Goal: Information Seeking & Learning: Learn about a topic

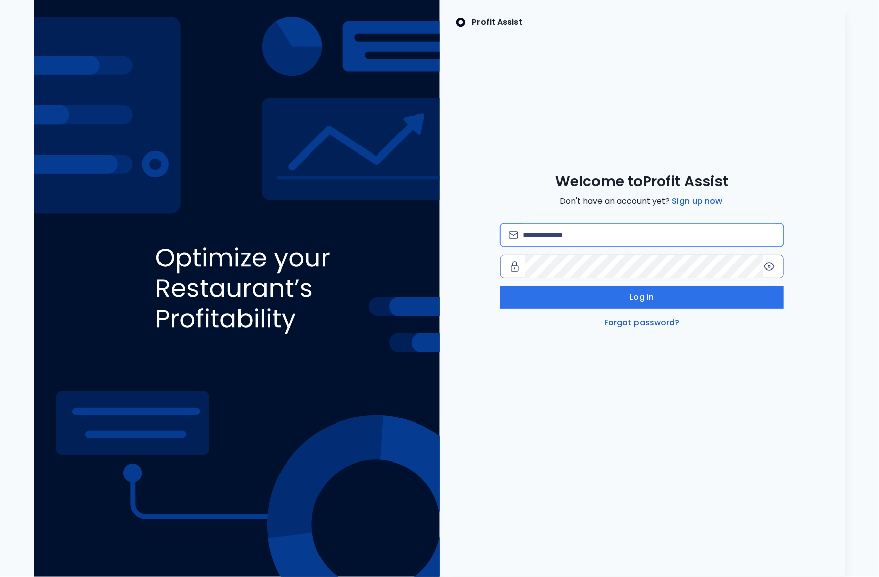
click at [568, 231] on input "email" at bounding box center [649, 235] width 253 height 22
type input "**********"
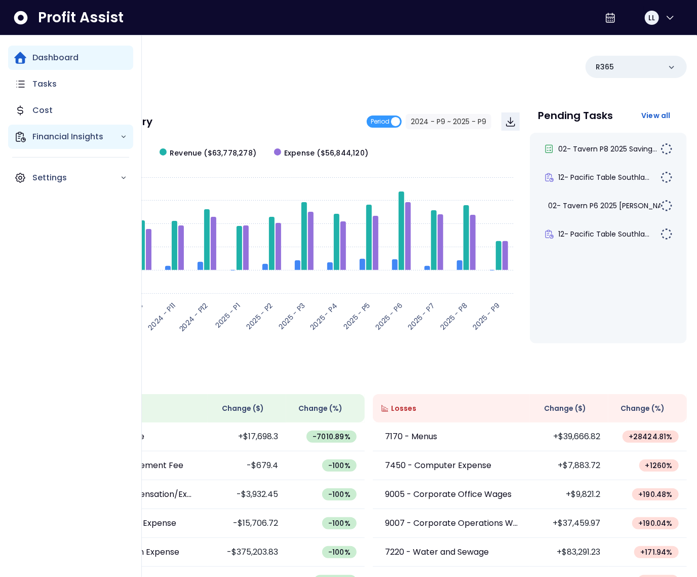
click at [34, 139] on p "Financial Insights" at bounding box center [76, 137] width 88 height 12
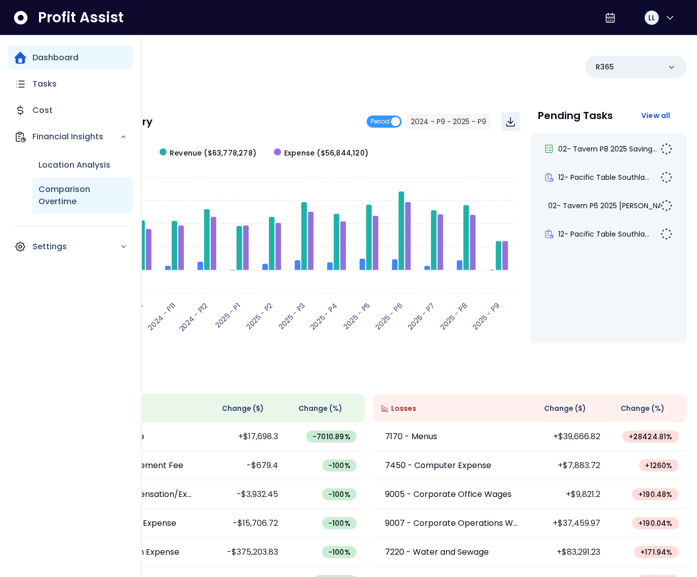
click at [69, 201] on p "Comparison Overtime" at bounding box center [83, 195] width 89 height 24
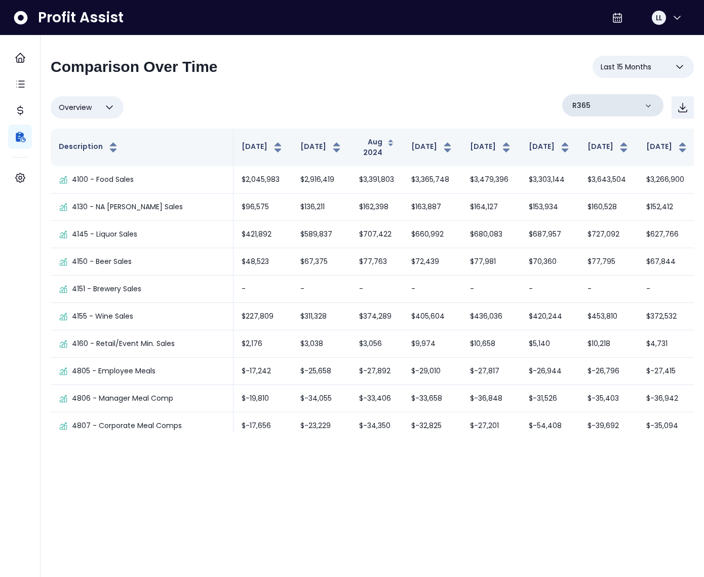
click at [616, 103] on div "R365" at bounding box center [612, 105] width 101 height 22
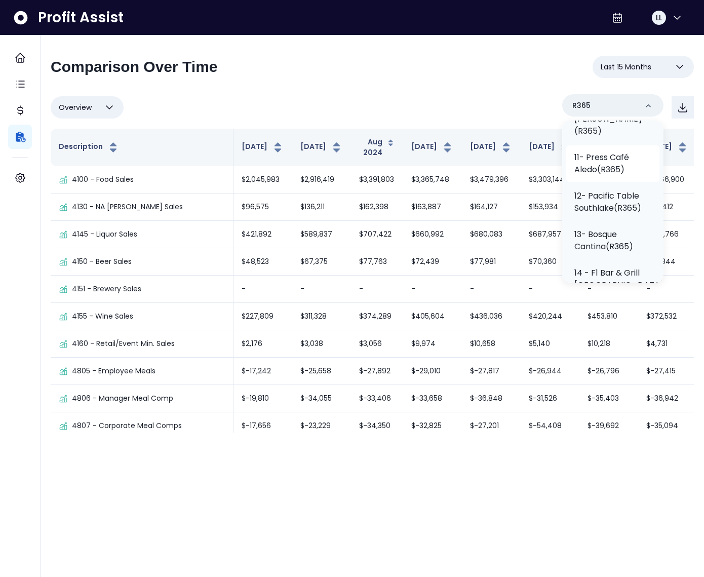
click at [597, 145] on li "11- Press Café Aledo(R365)" at bounding box center [612, 163] width 93 height 36
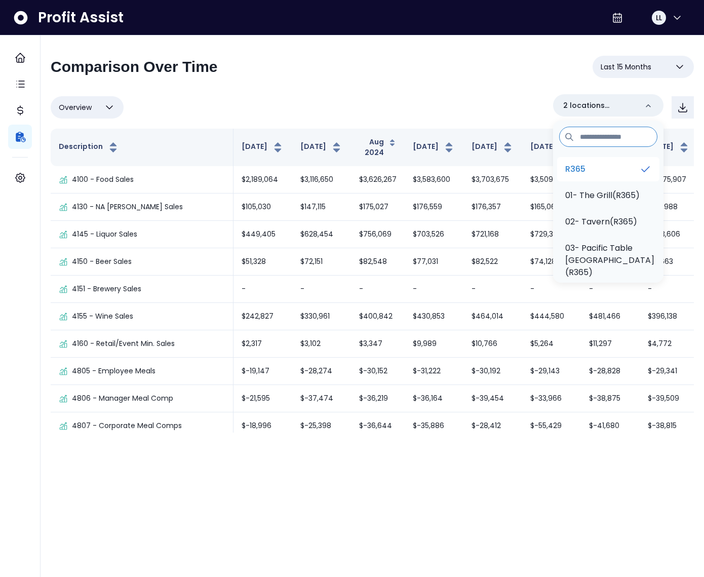
click at [595, 168] on li "R365" at bounding box center [608, 169] width 102 height 24
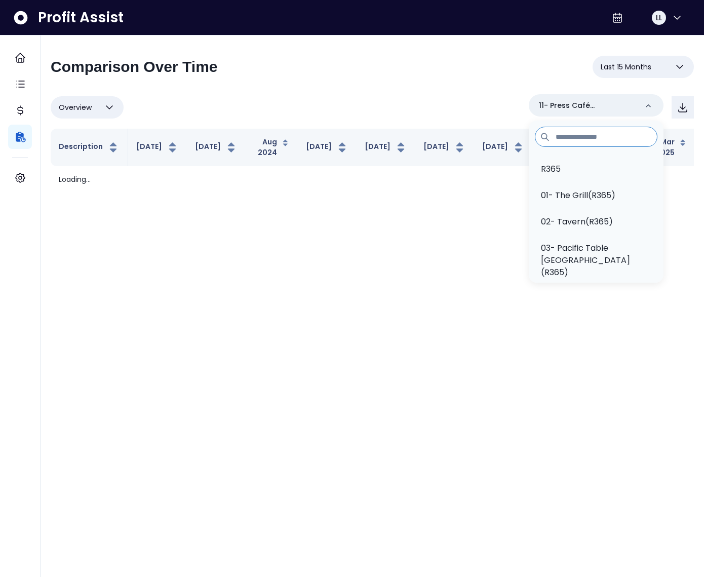
click at [468, 111] on div "Overview Overview % of cost % of sales % of budget ******** 11- Press Café Aled…" at bounding box center [372, 107] width 643 height 26
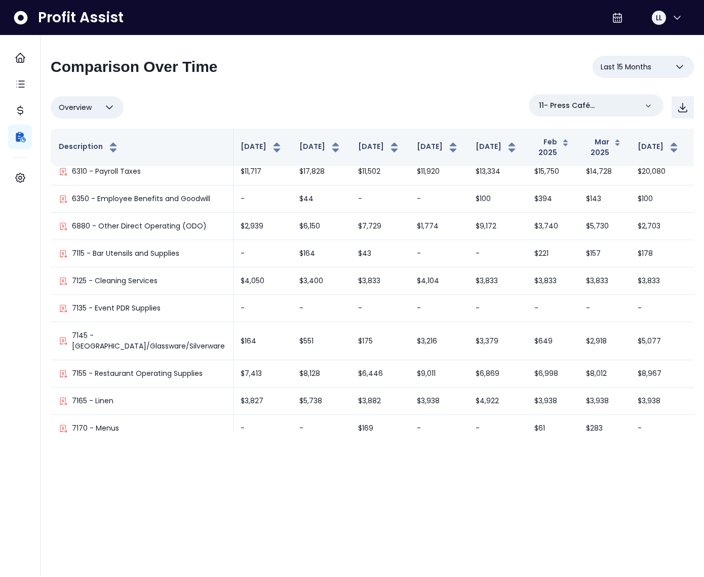
scroll to position [1020, 299]
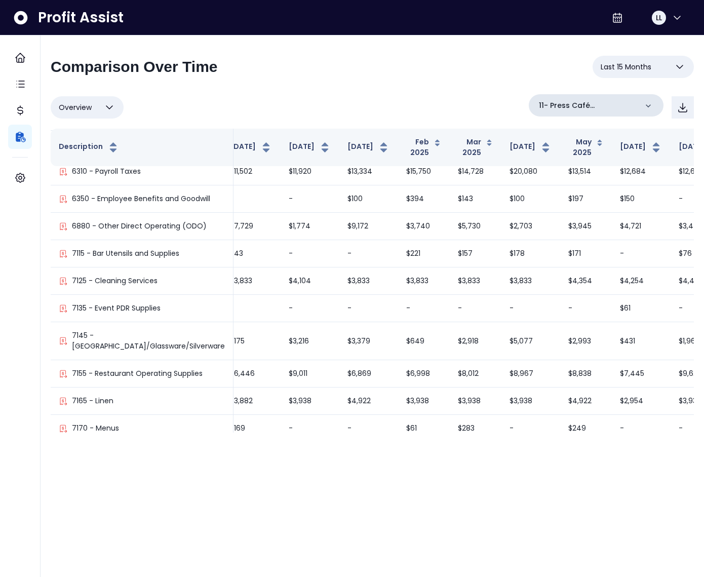
click at [587, 108] on p "11- Press Café Aledo(R365)" at bounding box center [588, 105] width 98 height 11
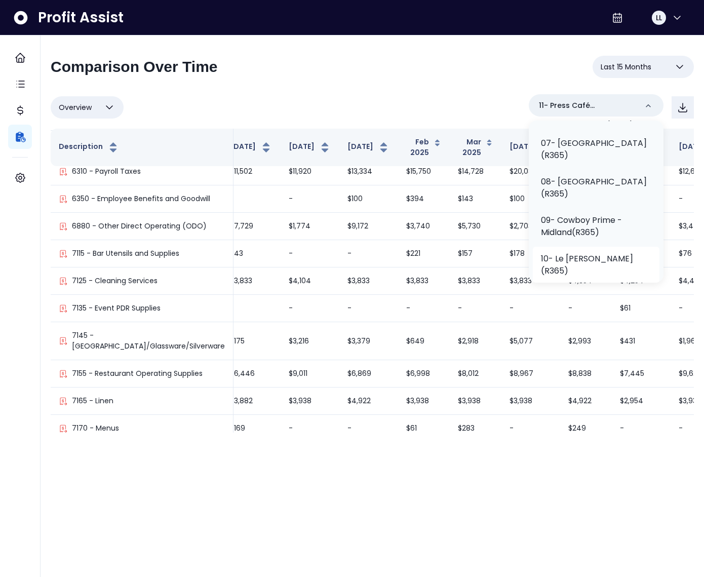
click at [592, 253] on p "10- Le [PERSON_NAME](R365)" at bounding box center [596, 265] width 110 height 24
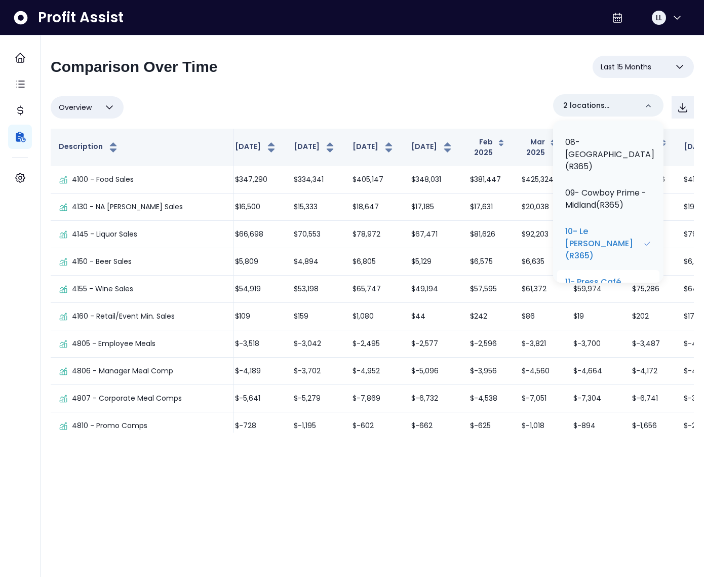
scroll to position [364, 0]
click at [606, 272] on p "11- Press Café Aledo(R365)" at bounding box center [604, 284] width 78 height 24
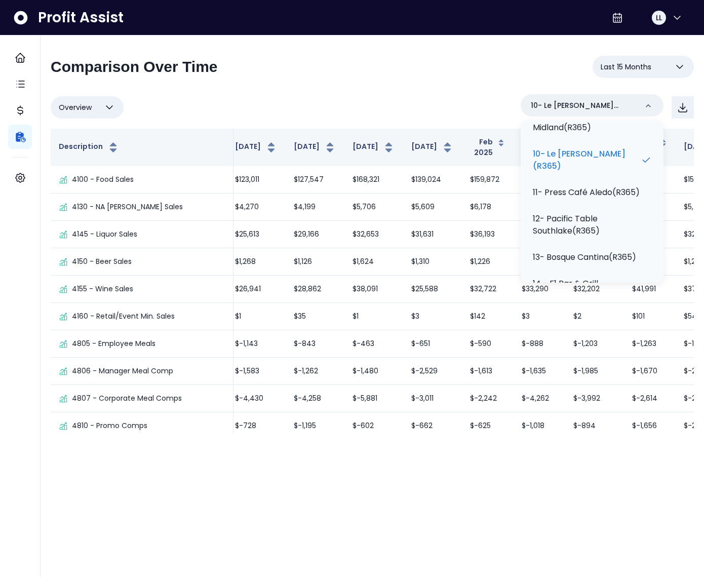
click at [466, 99] on div "Overview Overview % of cost % of sales % of budget ******** 10- Le [PERSON_NAME…" at bounding box center [372, 107] width 643 height 26
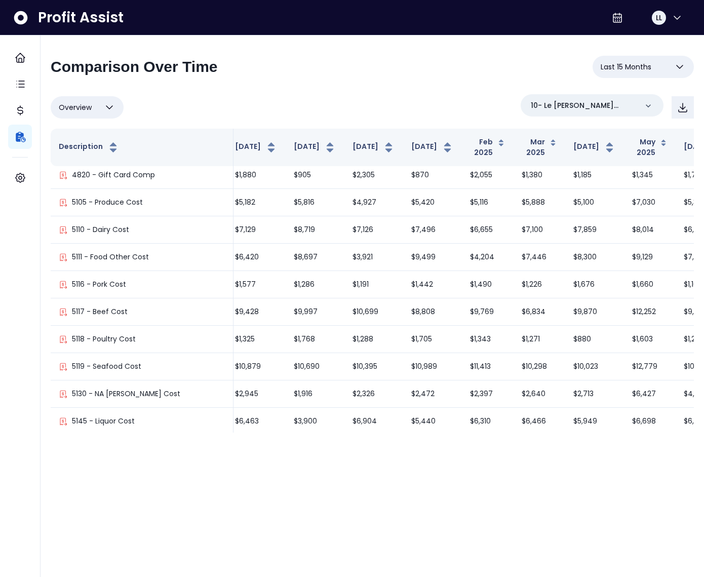
scroll to position [415, 299]
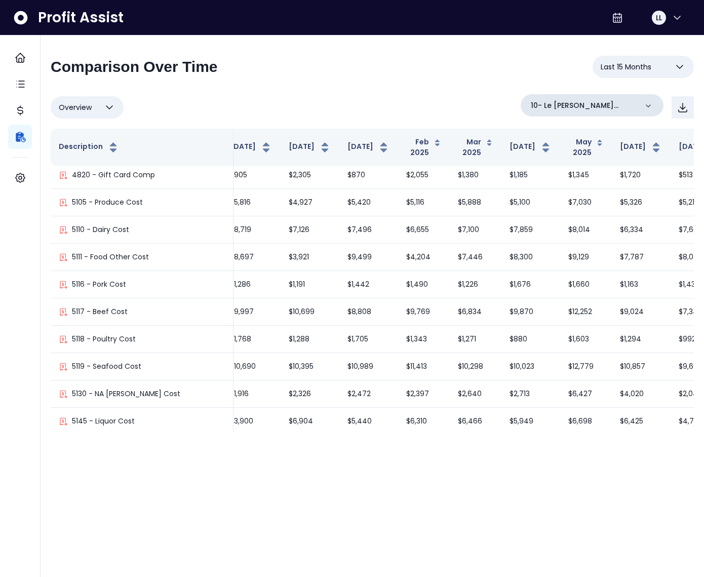
drag, startPoint x: 611, startPoint y: 110, endPoint x: 600, endPoint y: 109, distance: 11.2
click at [610, 110] on p "10- Le [PERSON_NAME](R365)" at bounding box center [584, 105] width 106 height 11
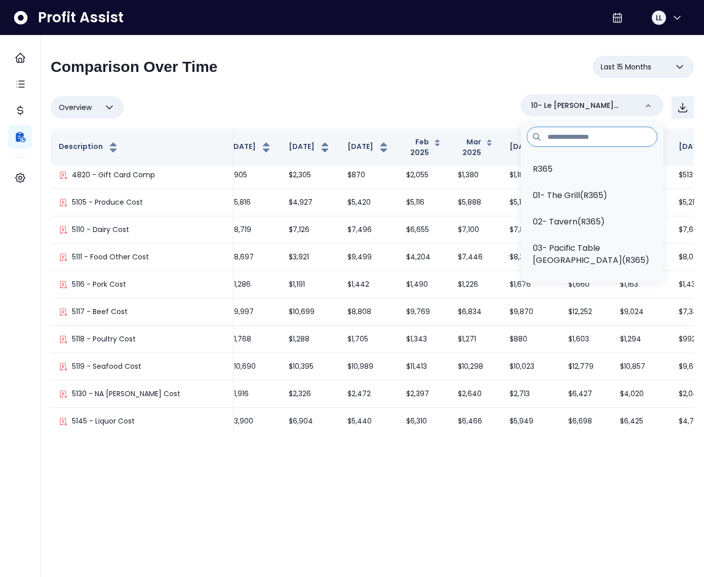
click at [638, 67] on span "Last 15 Months" at bounding box center [626, 67] width 51 height 12
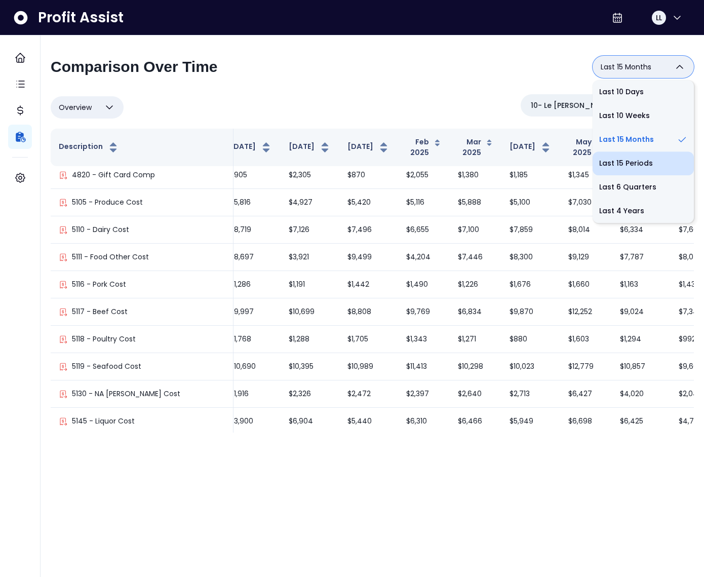
click at [622, 159] on li "Last 15 Periods" at bounding box center [643, 163] width 101 height 24
type input "**********"
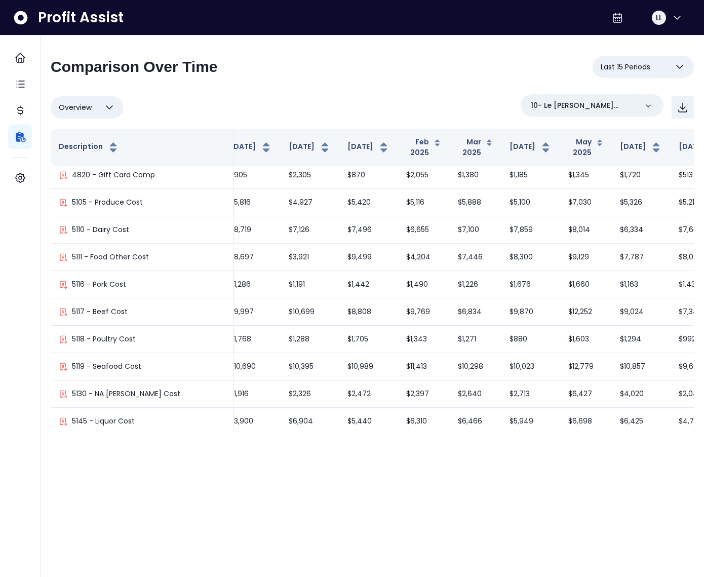
scroll to position [0, 235]
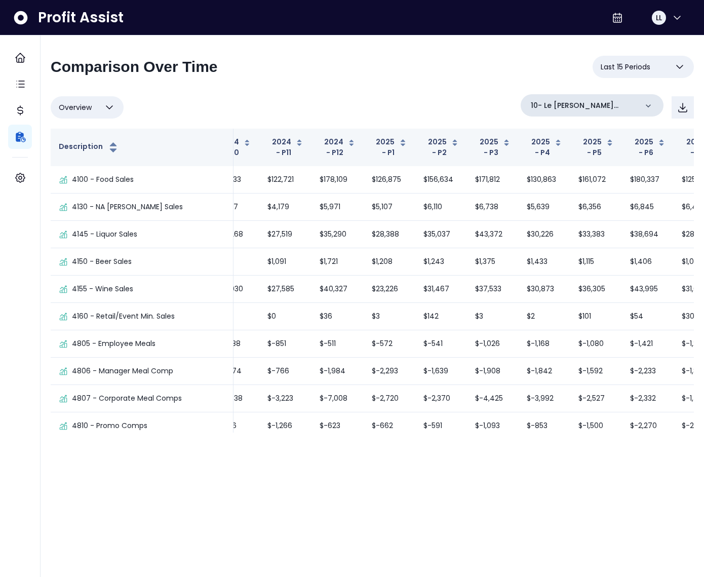
click at [609, 107] on p "10- Le [PERSON_NAME](R365)" at bounding box center [584, 105] width 106 height 11
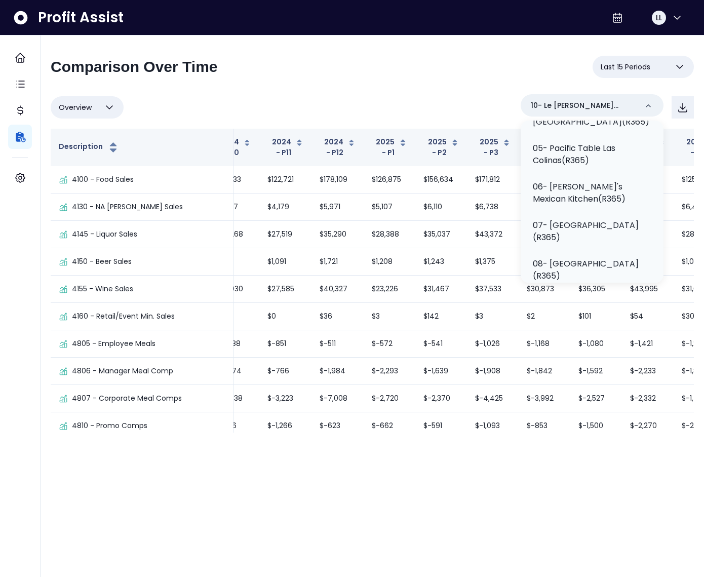
scroll to position [178, 0]
click at [590, 237] on p "07- [GEOGRAPHIC_DATA](R365)" at bounding box center [592, 230] width 119 height 24
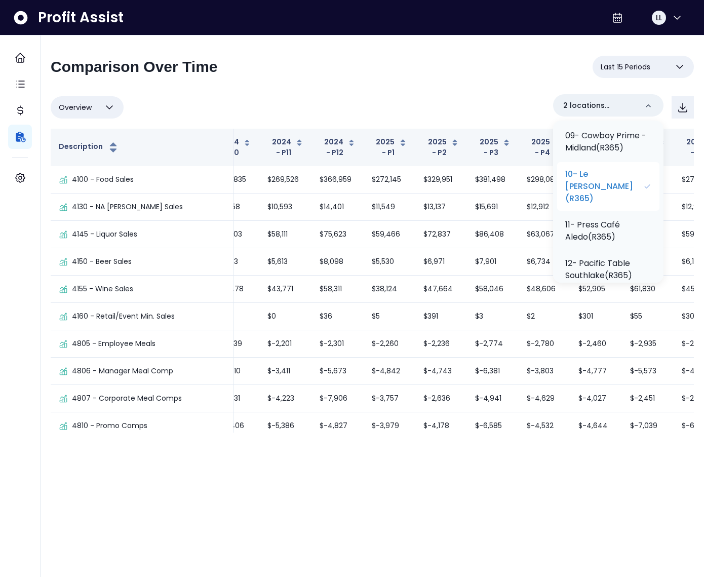
click at [602, 168] on p "10- Le [PERSON_NAME](R365)" at bounding box center [604, 186] width 78 height 36
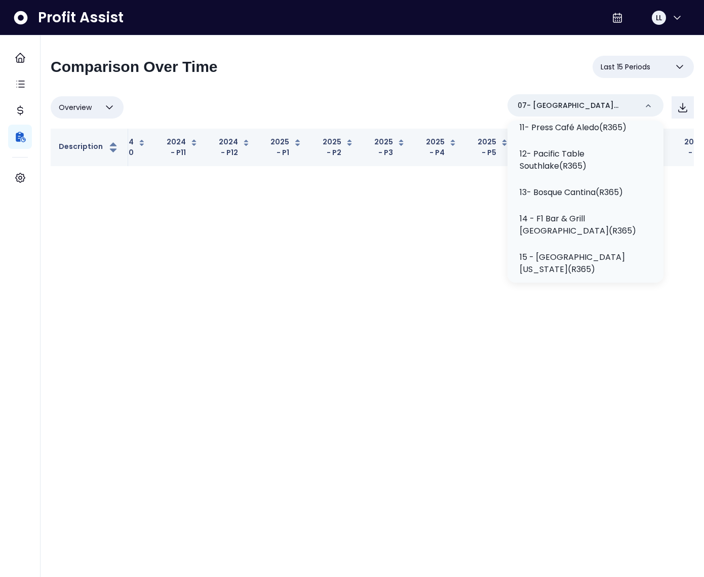
scroll to position [392, 0]
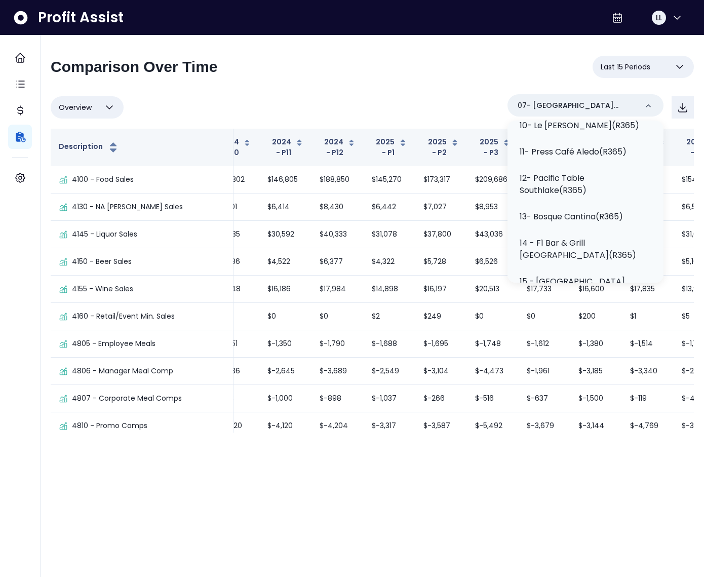
click at [377, 98] on div "Overview Overview % of cost % of sales % of budget ******** 07- Towne Grill(R36…" at bounding box center [372, 107] width 643 height 26
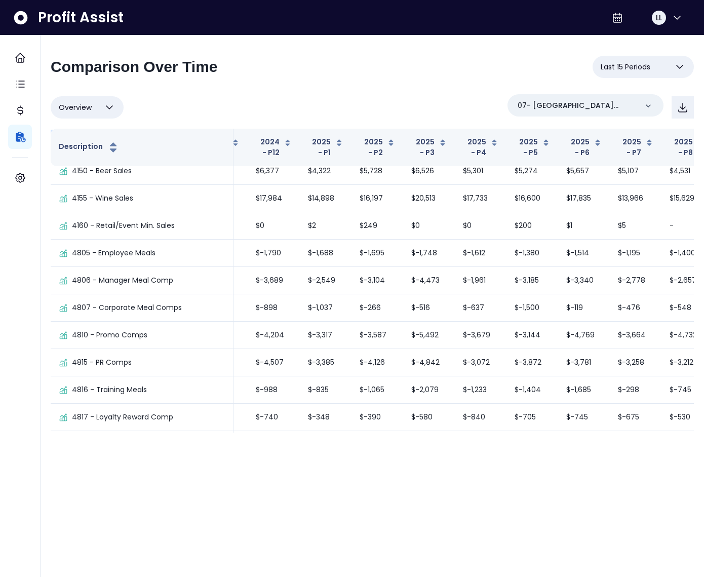
scroll to position [0, 299]
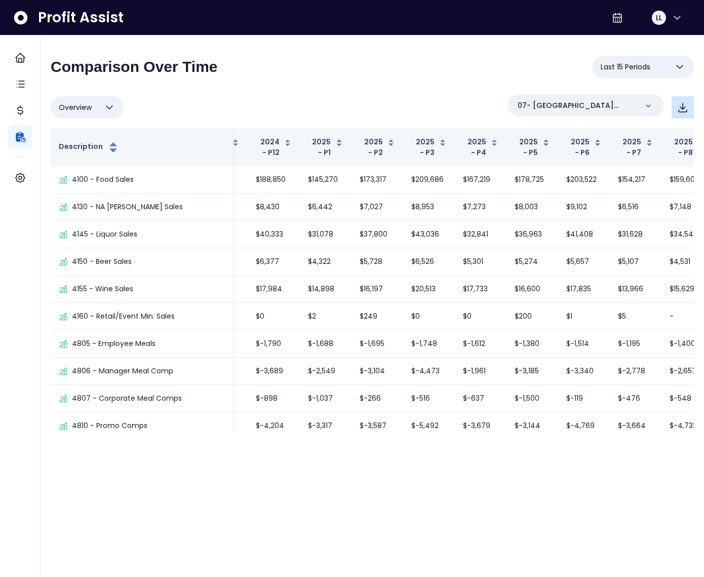
click at [687, 106] on icon "button" at bounding box center [683, 107] width 12 height 12
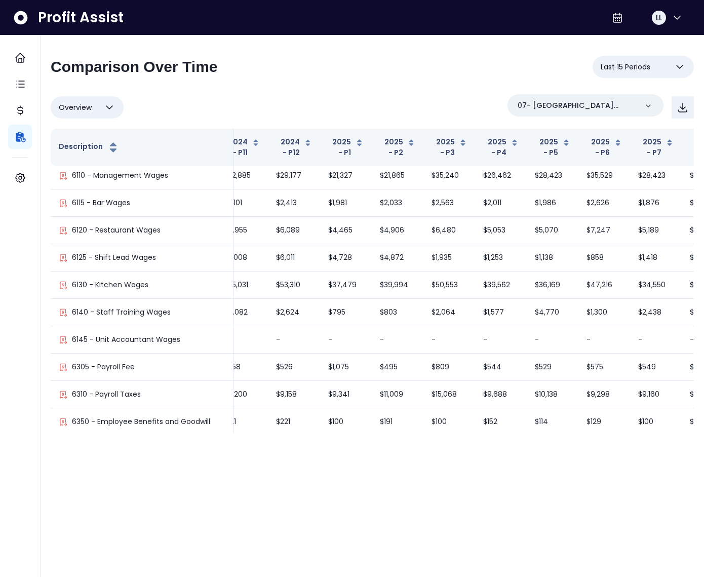
scroll to position [797, 299]
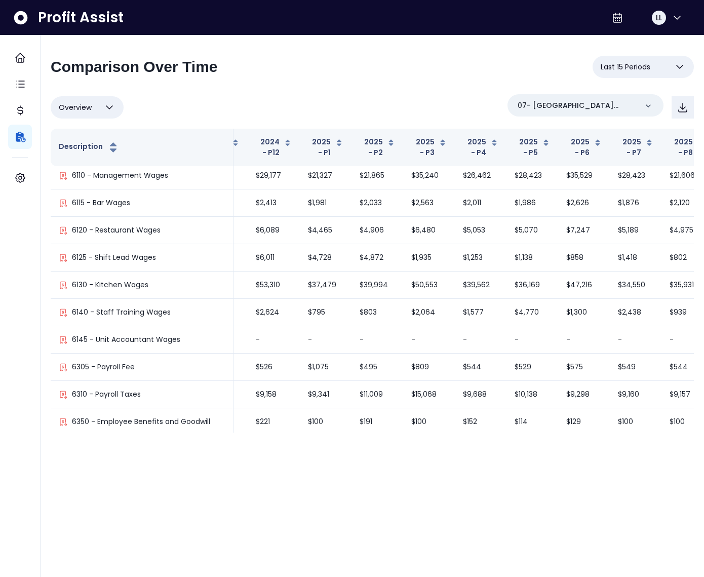
click at [87, 107] on span "Overview" at bounding box center [75, 107] width 33 height 12
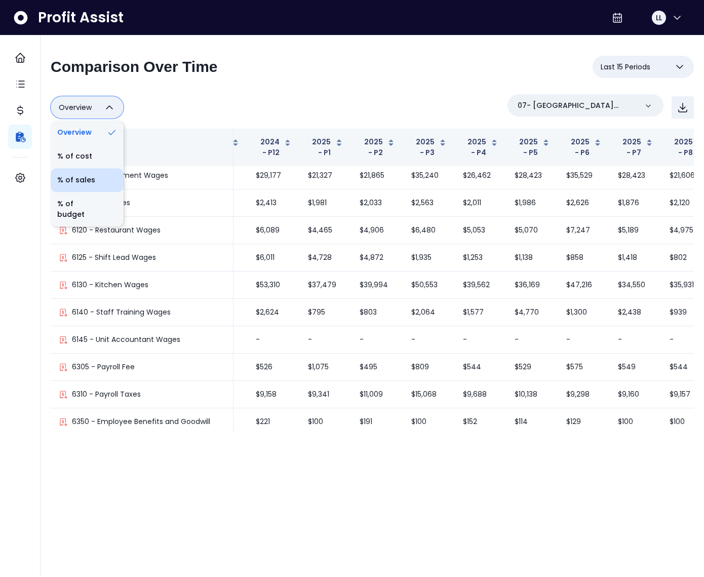
click at [84, 189] on li "% of sales" at bounding box center [87, 180] width 73 height 24
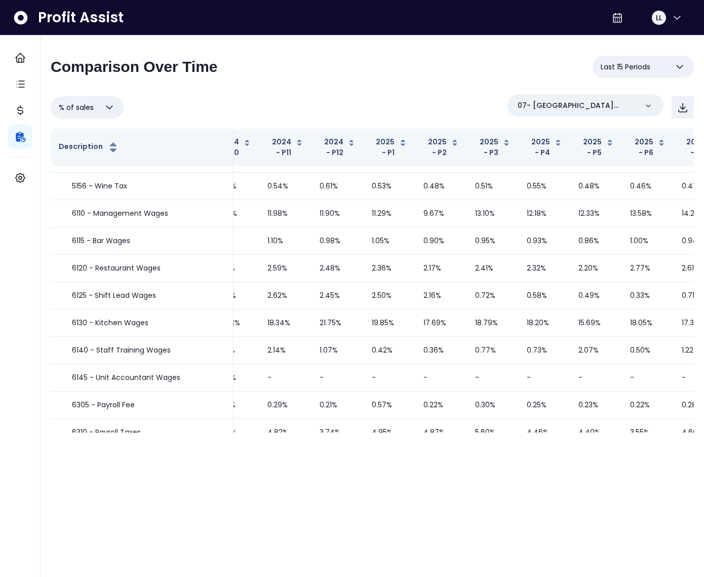
scroll to position [404, 299]
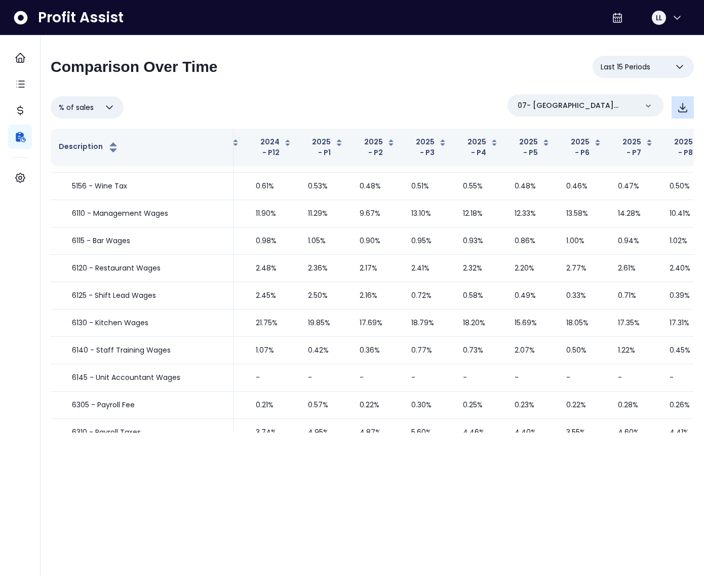
click at [682, 112] on icon "button" at bounding box center [683, 107] width 12 height 12
click at [613, 105] on p "07- [GEOGRAPHIC_DATA](R365)" at bounding box center [578, 105] width 120 height 11
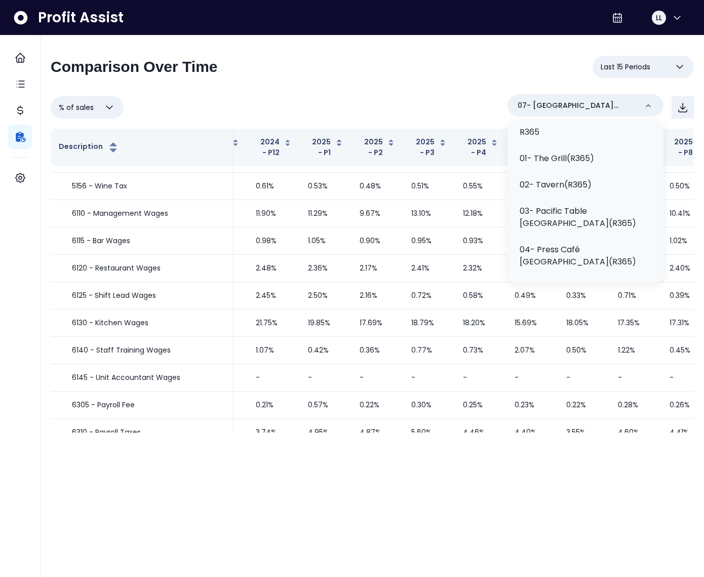
scroll to position [81, 0]
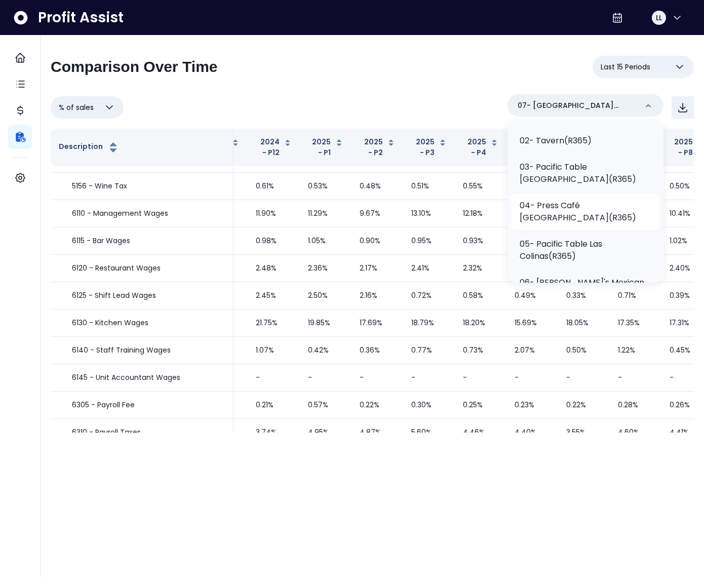
click at [608, 219] on p "04- Press Café [GEOGRAPHIC_DATA](R365)" at bounding box center [586, 212] width 132 height 24
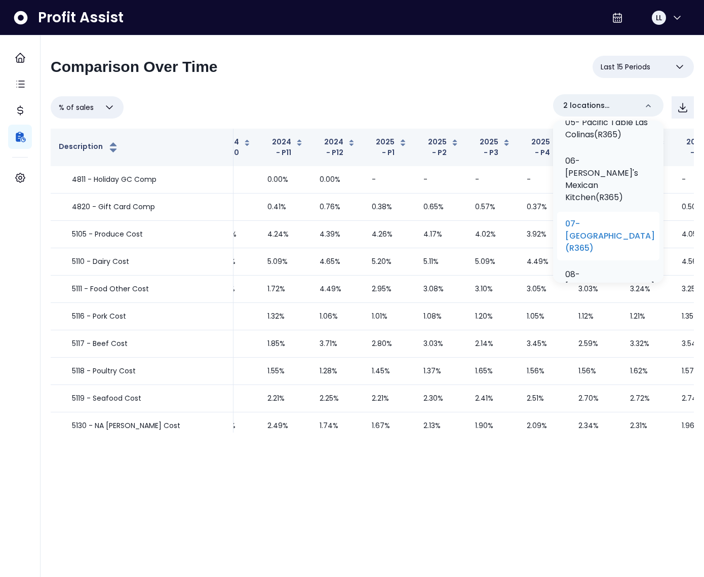
click at [607, 218] on p "07- [GEOGRAPHIC_DATA](R365)" at bounding box center [610, 236] width 90 height 36
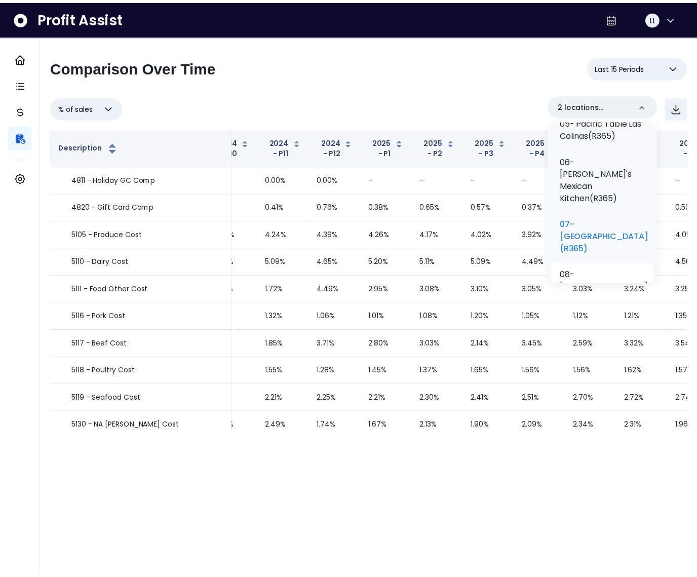
scroll to position [215, 0]
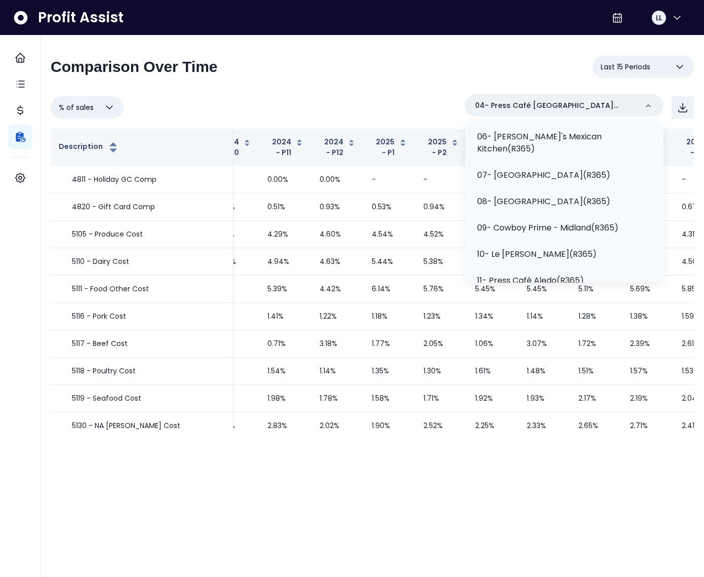
click at [435, 98] on div "% of sales Overview % of cost % of sales % of budget ********* 04- Press Café […" at bounding box center [372, 107] width 643 height 26
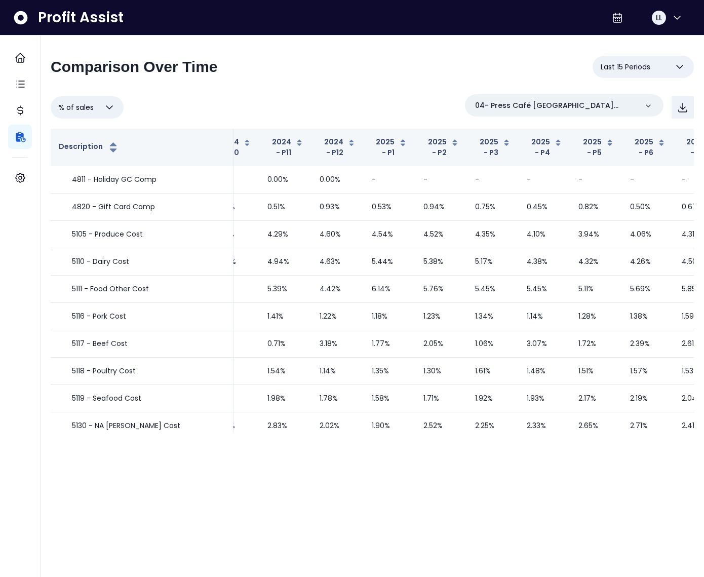
click at [92, 100] on button "% of sales" at bounding box center [87, 107] width 73 height 22
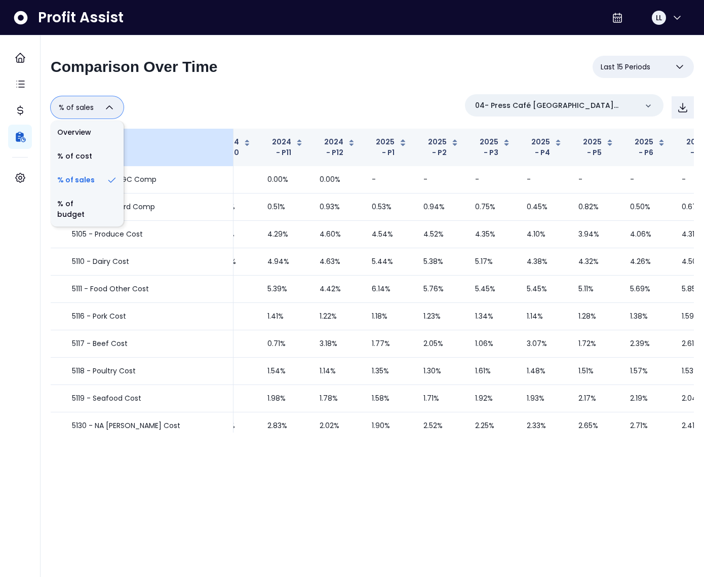
click at [97, 129] on li "Overview" at bounding box center [87, 133] width 73 height 24
type input "********"
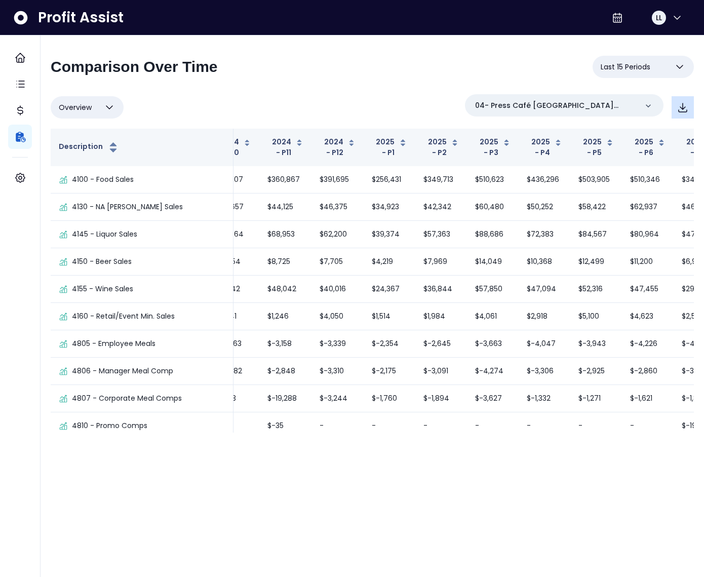
click at [678, 104] on icon "button" at bounding box center [683, 107] width 12 height 12
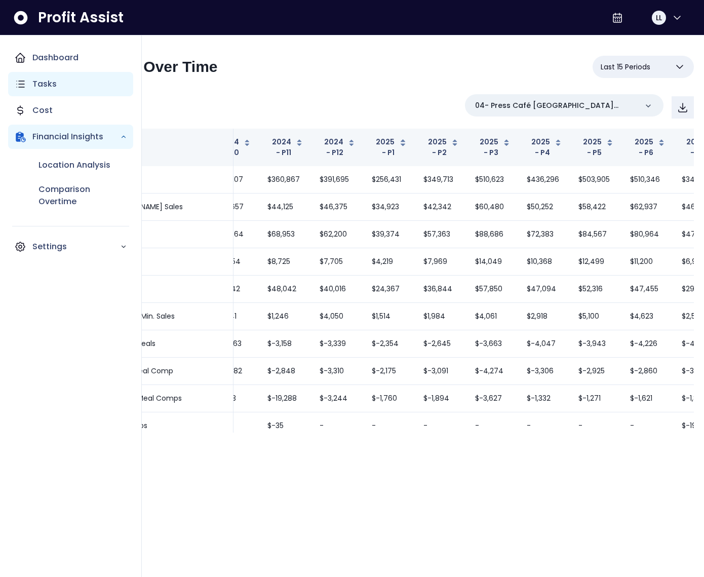
click at [26, 85] on icon "Main navigation" at bounding box center [20, 84] width 12 height 12
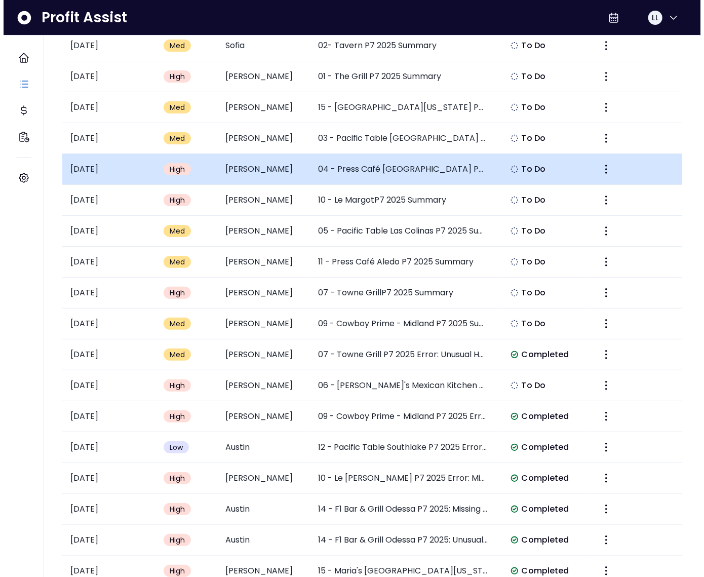
scroll to position [1833, 0]
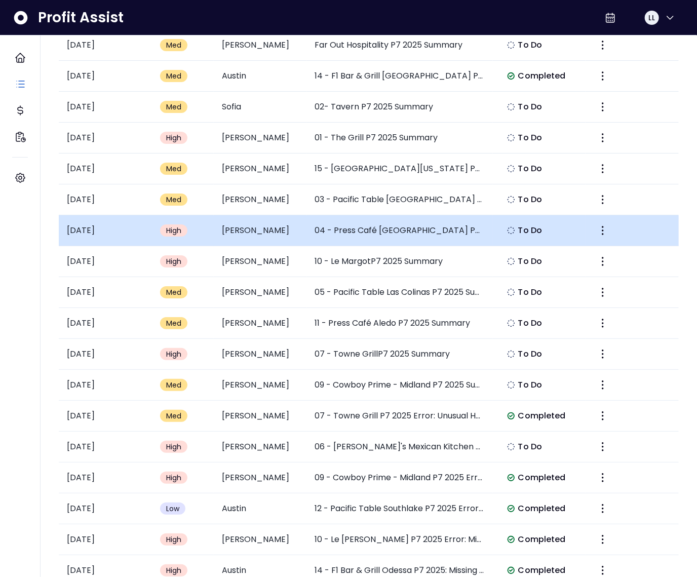
click at [392, 221] on td "04 - Press Café [GEOGRAPHIC_DATA] P7 2025 Summary" at bounding box center [400, 230] width 186 height 31
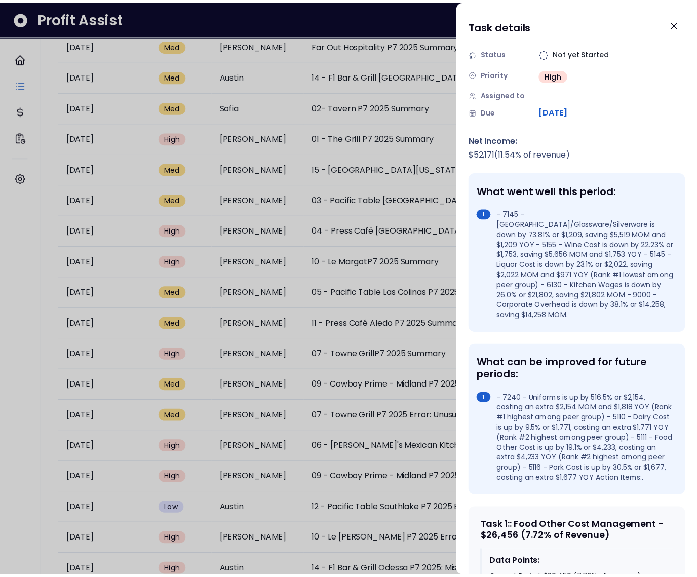
scroll to position [66, 0]
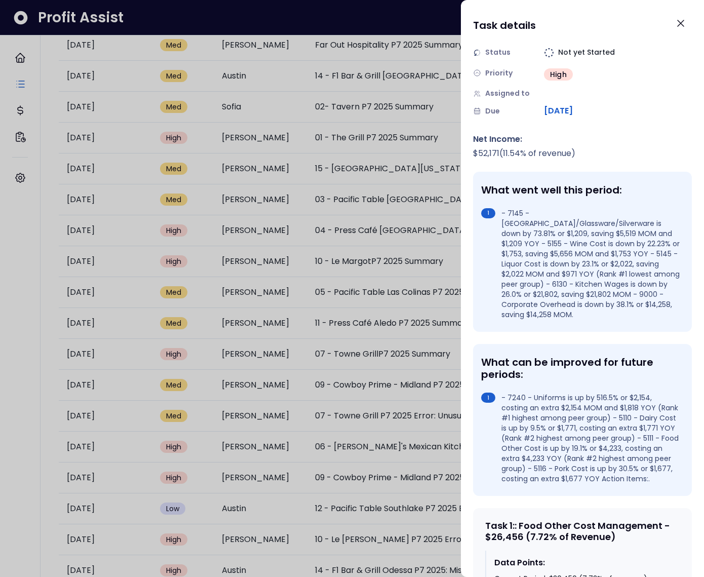
click at [570, 344] on div "What can be improved for future periods: - 7240 - Uniforms is up by 516.5% or $…" at bounding box center [582, 420] width 219 height 152
click at [677, 25] on icon "Close" at bounding box center [681, 23] width 12 height 12
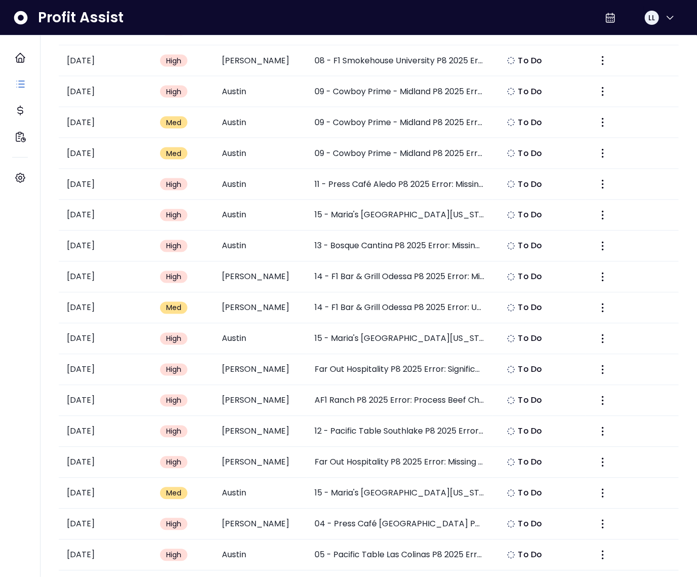
scroll to position [461, 0]
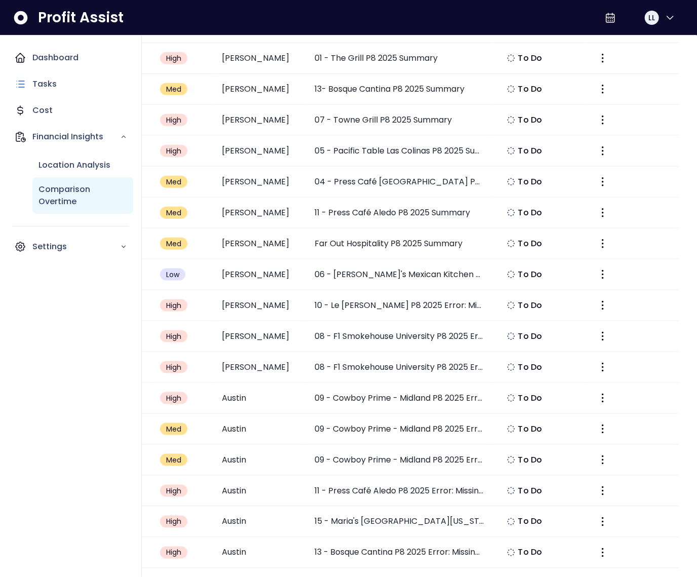
click at [72, 184] on p "Comparison Overtime" at bounding box center [83, 195] width 89 height 24
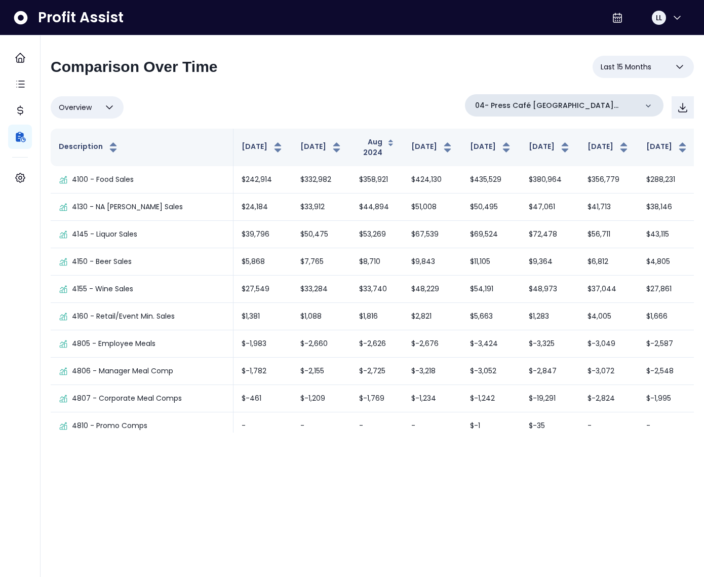
click at [556, 110] on p "04- Press Café [GEOGRAPHIC_DATA](R365)" at bounding box center [556, 105] width 162 height 11
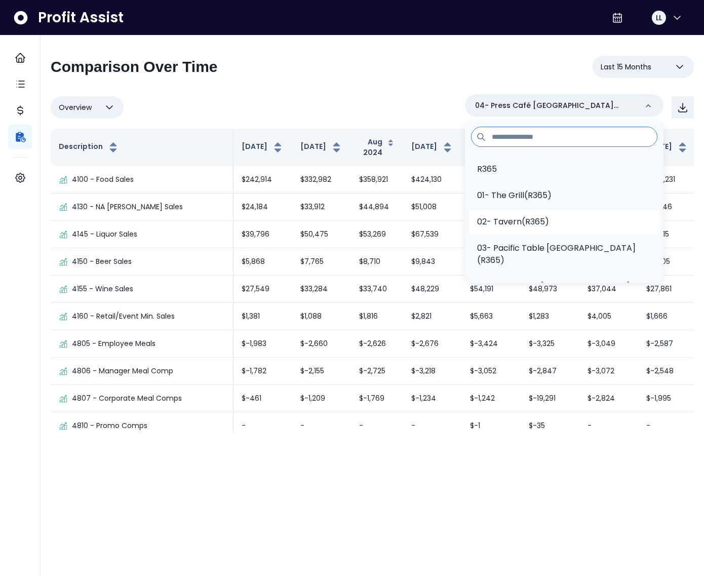
click at [549, 222] on p "02- Tavern(R365)" at bounding box center [513, 222] width 72 height 12
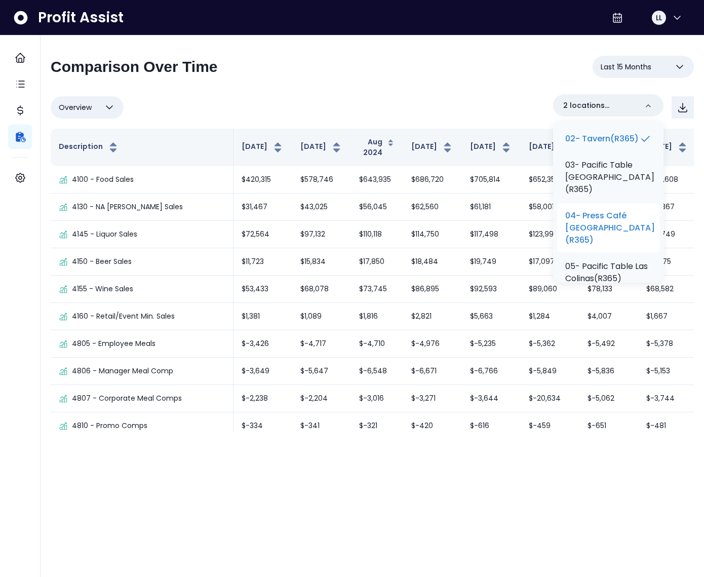
scroll to position [84, 0]
click at [599, 219] on p "04- Press Café [GEOGRAPHIC_DATA](R365)" at bounding box center [610, 227] width 90 height 36
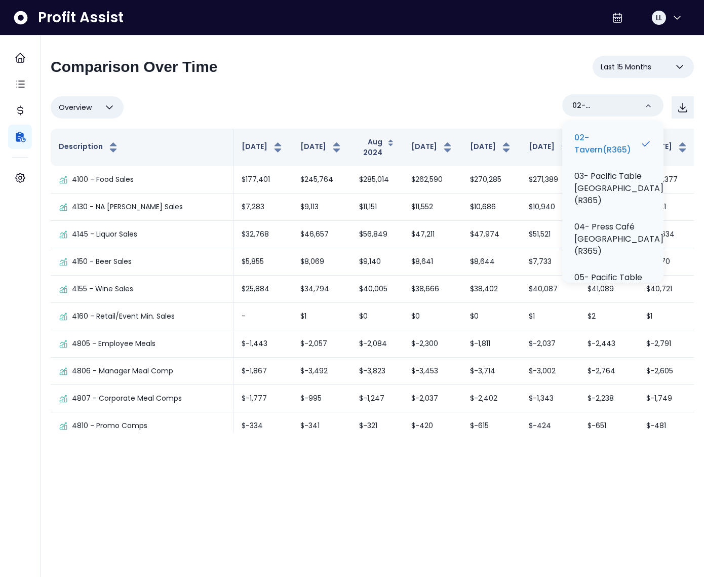
click at [425, 76] on div "**********" at bounding box center [372, 71] width 643 height 30
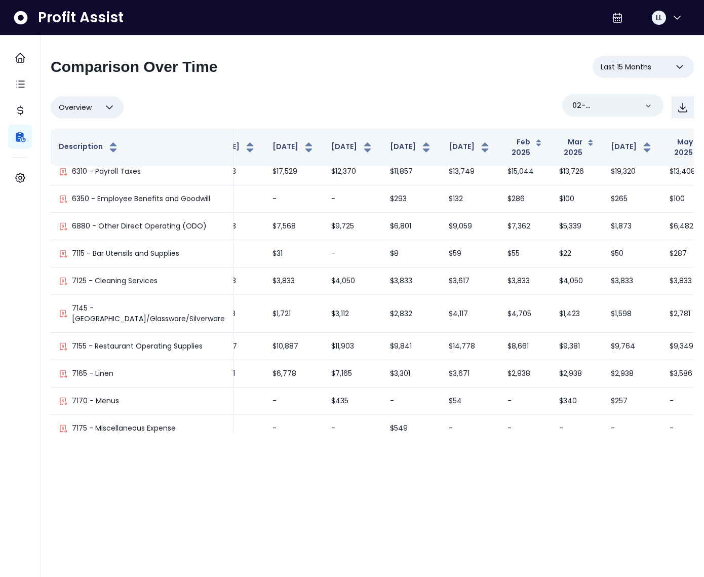
scroll to position [1020, 299]
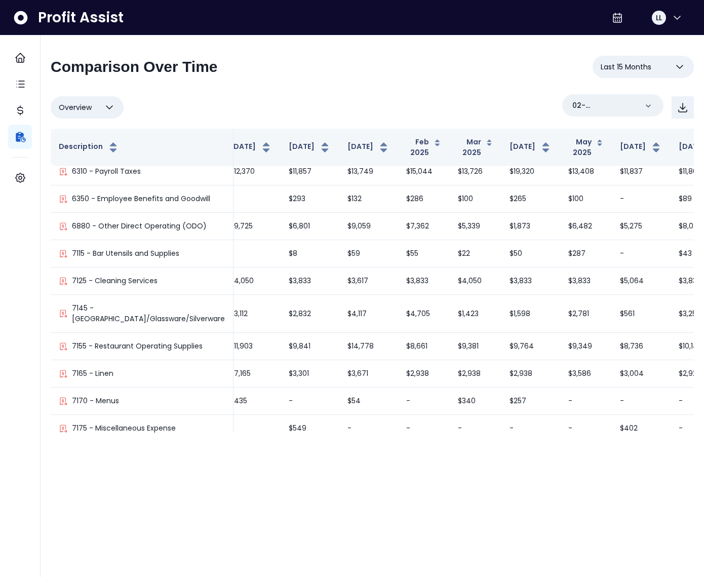
drag, startPoint x: 657, startPoint y: 70, endPoint x: 640, endPoint y: 70, distance: 16.2
click at [657, 70] on button "Last 15 Months" at bounding box center [643, 67] width 101 height 22
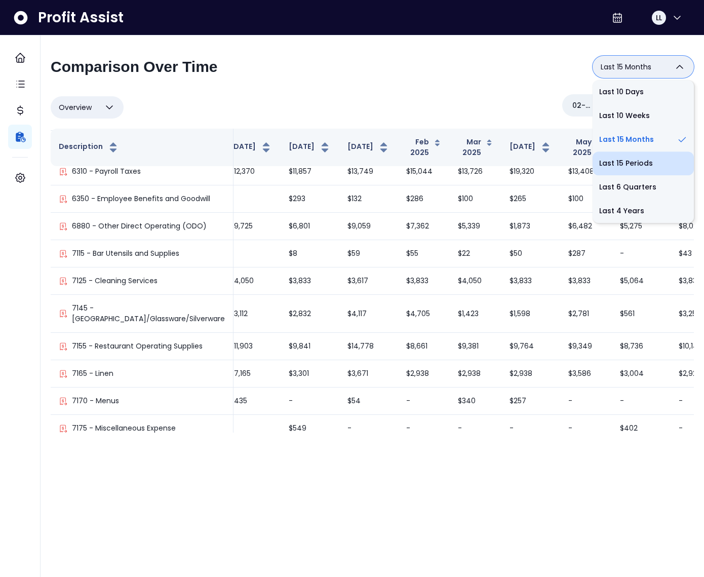
click at [636, 164] on li "Last 15 Periods" at bounding box center [643, 163] width 101 height 24
type input "**********"
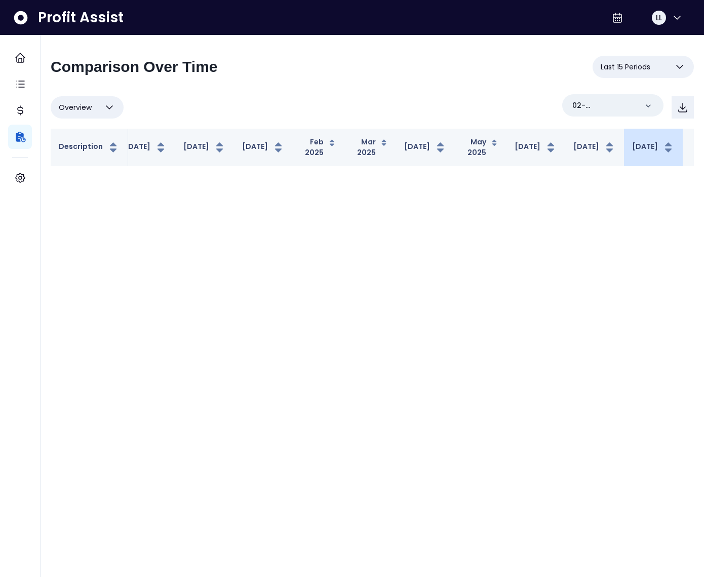
scroll to position [0, 235]
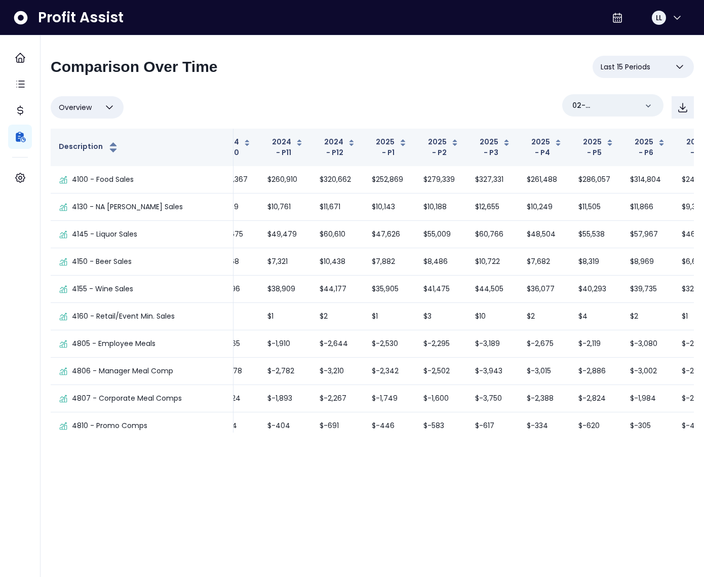
click at [445, 87] on div "**********" at bounding box center [372, 244] width 643 height 377
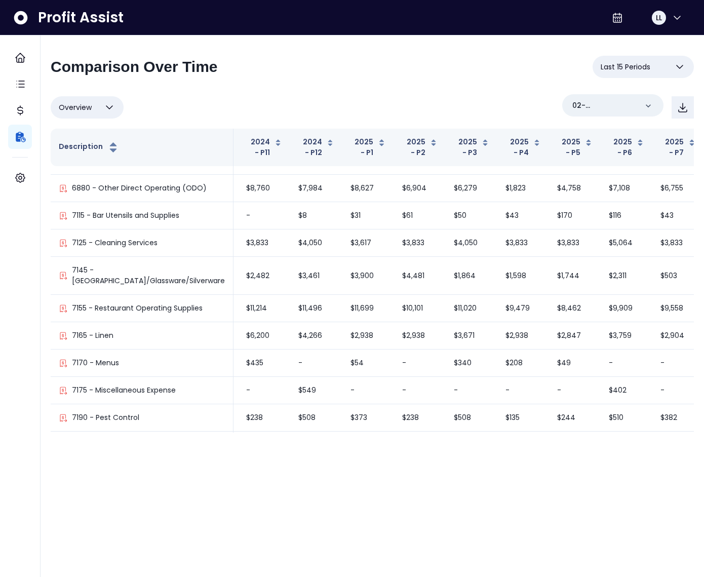
scroll to position [1058, 299]
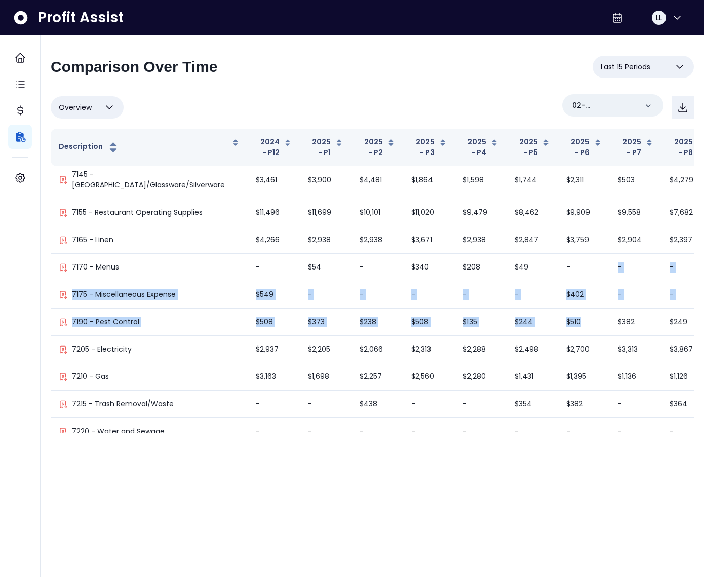
drag, startPoint x: 579, startPoint y: 423, endPoint x: 538, endPoint y: 432, distance: 42.4
click at [528, 425] on tbody "4100 - Food Sales $308,766 $222,117 $257,310 $305,622 $248,367 $260,910 $320,66…" at bounding box center [258, 111] width 1013 height 2199
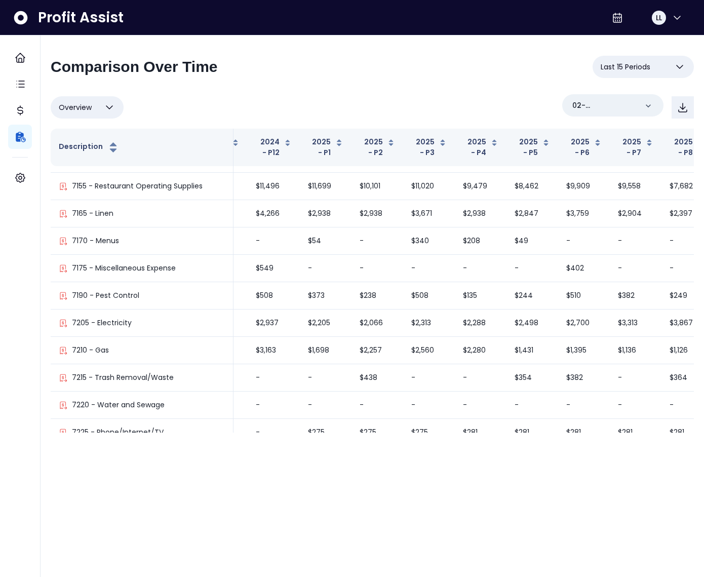
click at [557, 443] on html "**********" at bounding box center [352, 221] width 704 height 443
click at [74, 109] on span "Overview" at bounding box center [75, 107] width 33 height 12
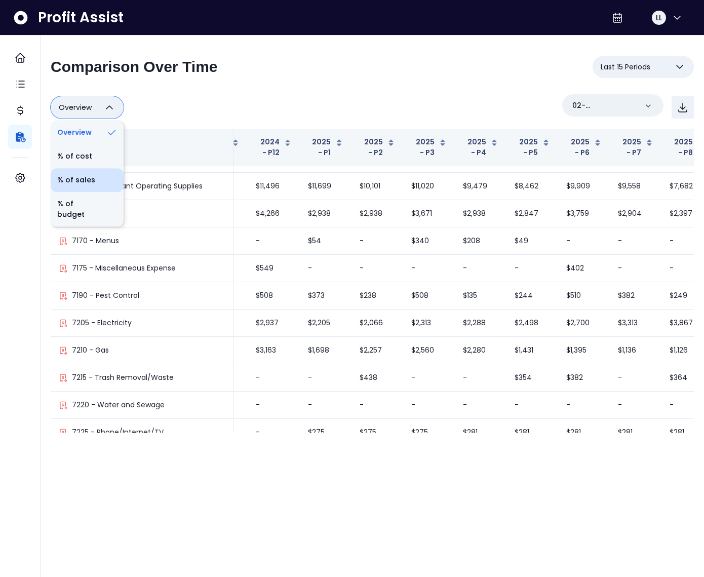
click at [86, 173] on li "% of sales" at bounding box center [87, 180] width 73 height 24
type input "*********"
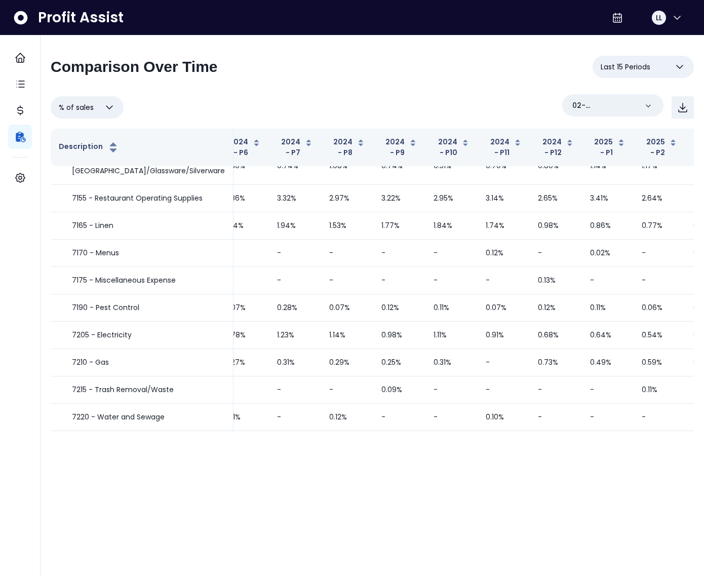
scroll to position [813, 0]
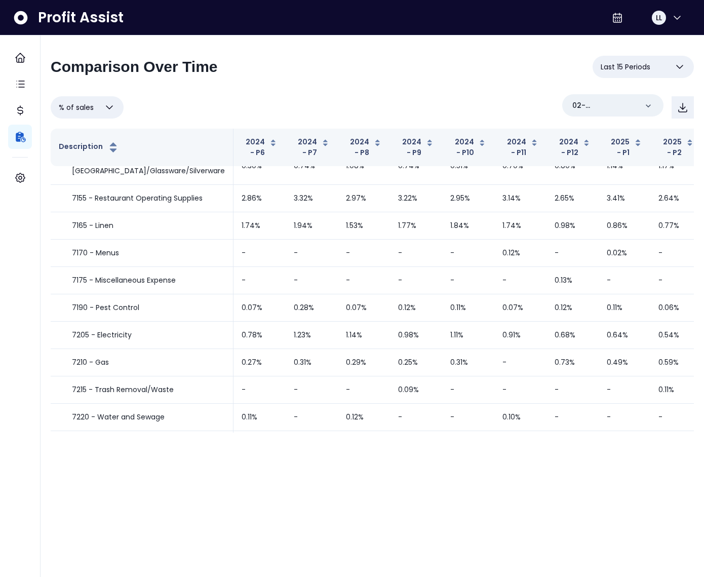
click at [82, 111] on span "% of sales" at bounding box center [76, 107] width 35 height 12
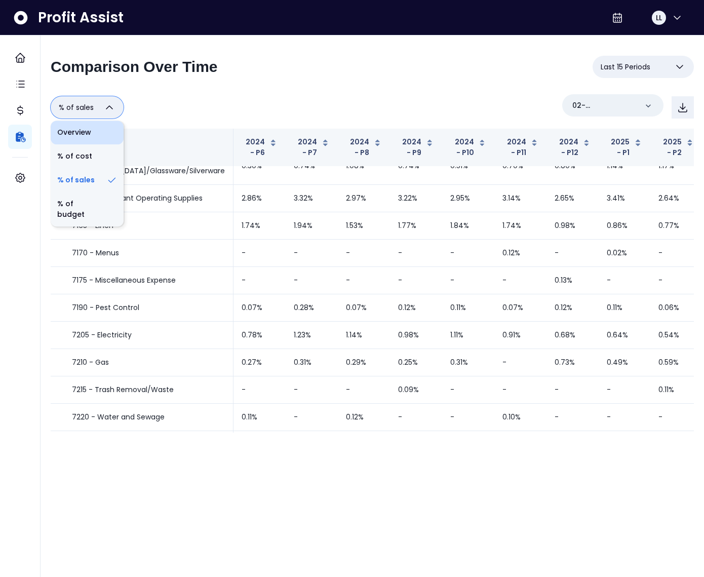
click at [85, 132] on li "Overview" at bounding box center [87, 133] width 73 height 24
type input "********"
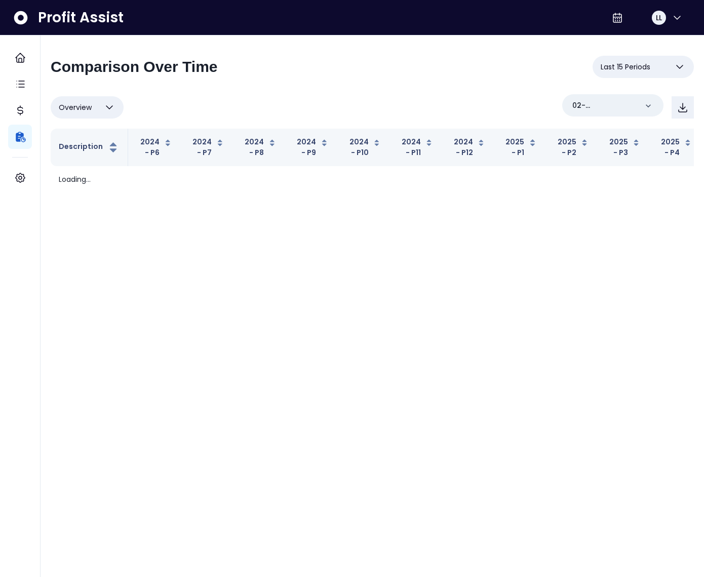
scroll to position [0, 0]
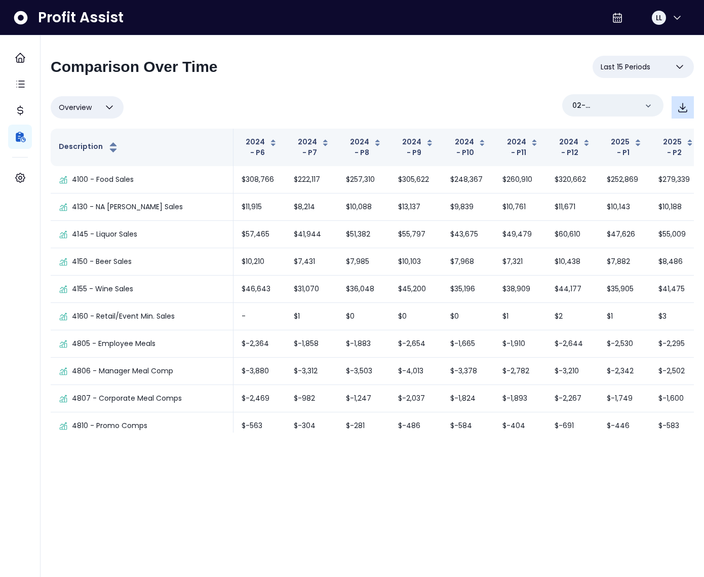
click at [679, 106] on icon "button" at bounding box center [683, 107] width 12 height 12
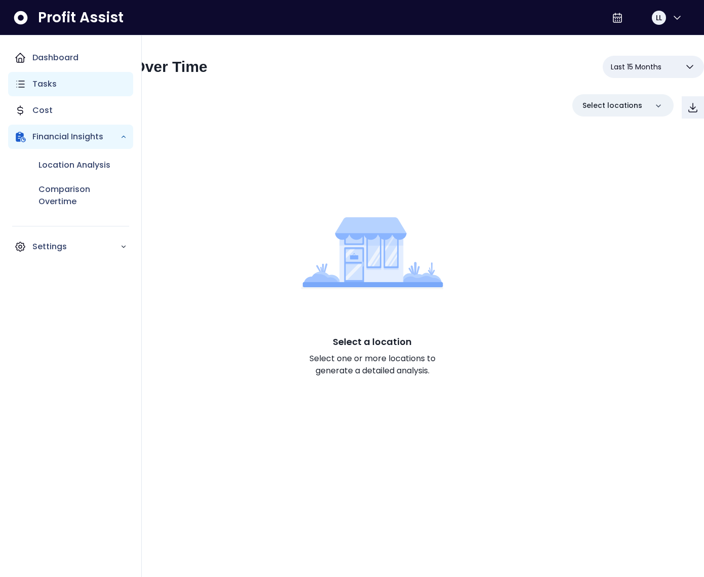
click at [20, 85] on icon "Main navigation" at bounding box center [20, 84] width 12 height 12
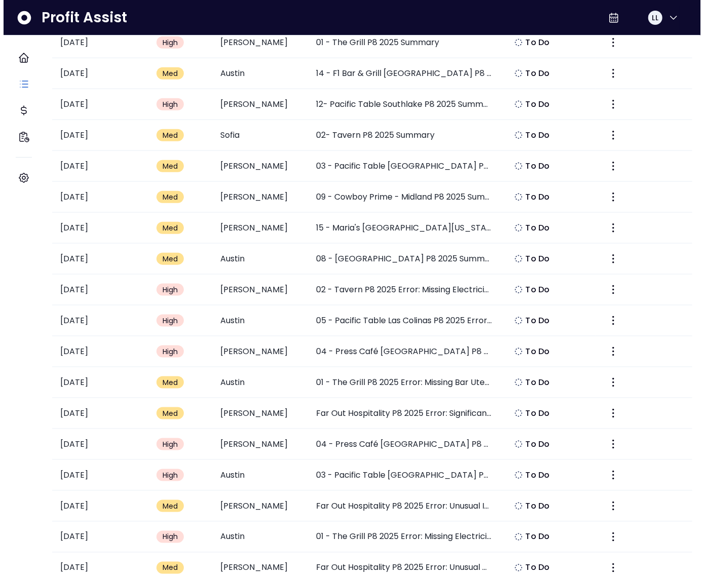
scroll to position [1586, 0]
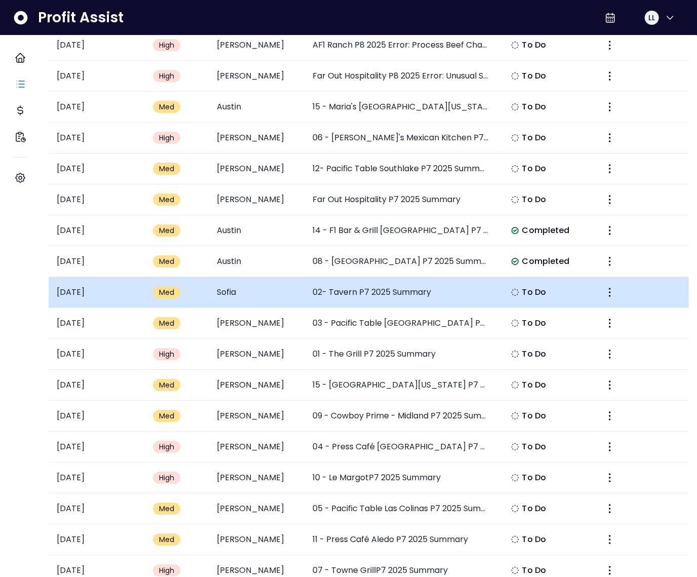
click at [378, 292] on td "02- Tavern P7 2025 Summary" at bounding box center [401, 292] width 192 height 31
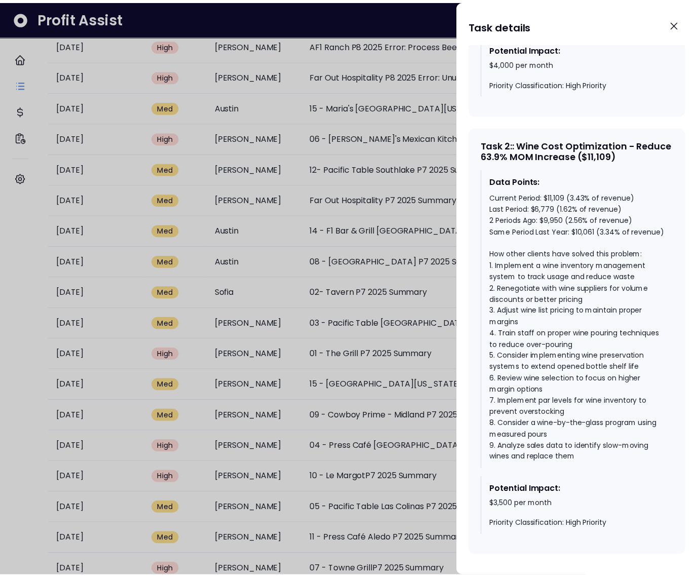
scroll to position [831, 0]
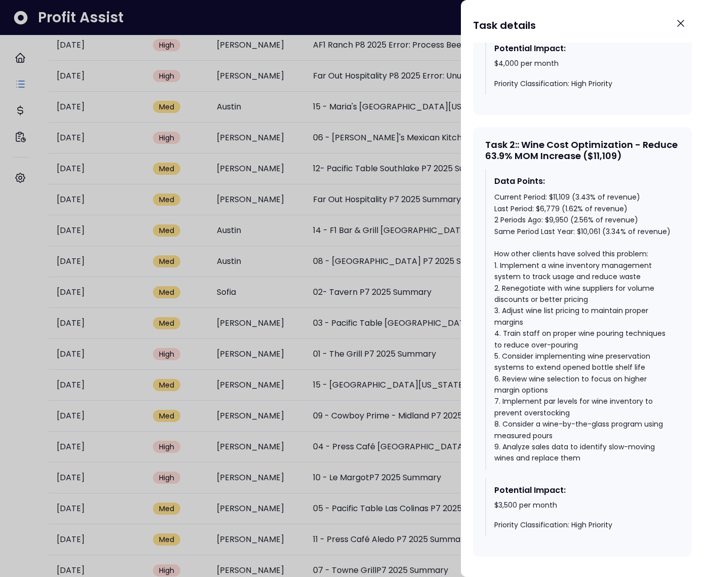
click at [393, 315] on div at bounding box center [352, 288] width 704 height 577
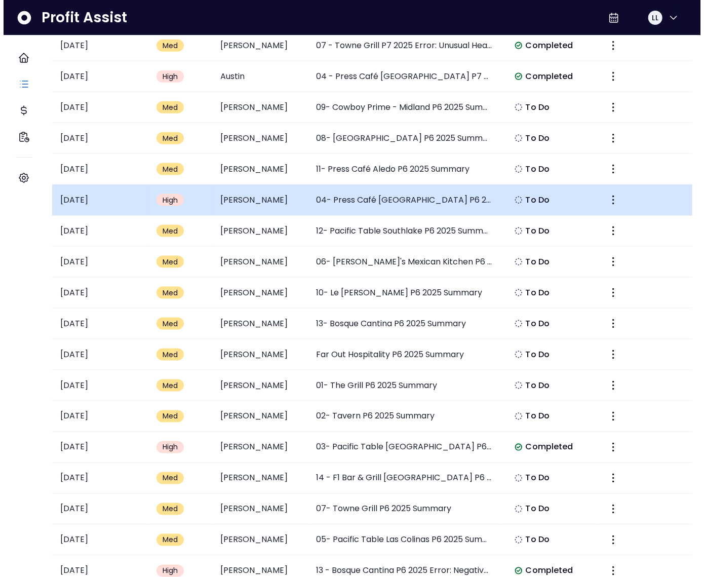
scroll to position [2560, 0]
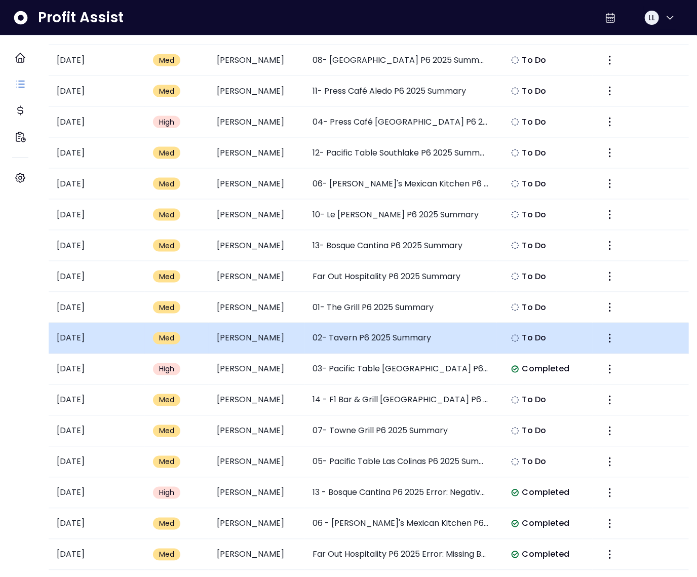
click at [371, 335] on td "02- Tavern P6 2025 Summary" at bounding box center [401, 338] width 192 height 31
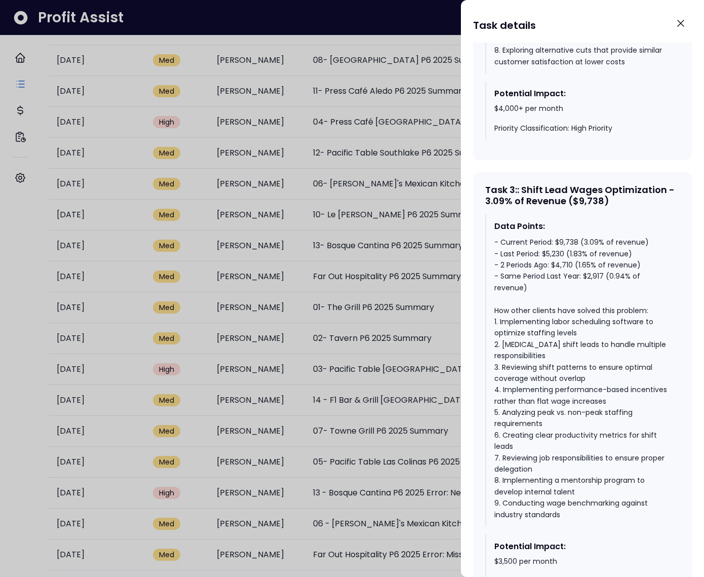
scroll to position [1325, 0]
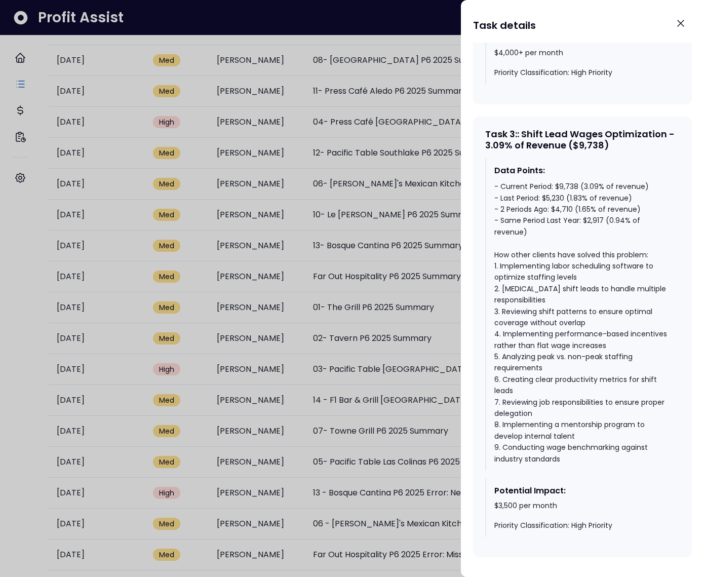
click at [330, 316] on div at bounding box center [352, 288] width 704 height 577
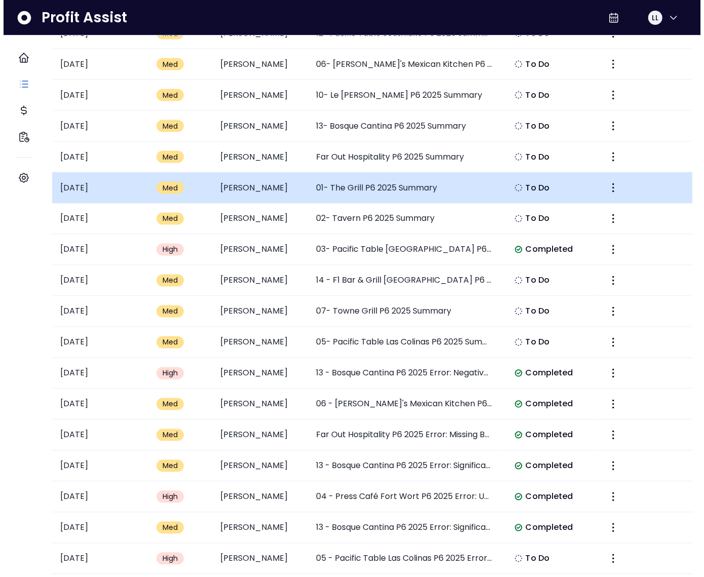
scroll to position [2598, 0]
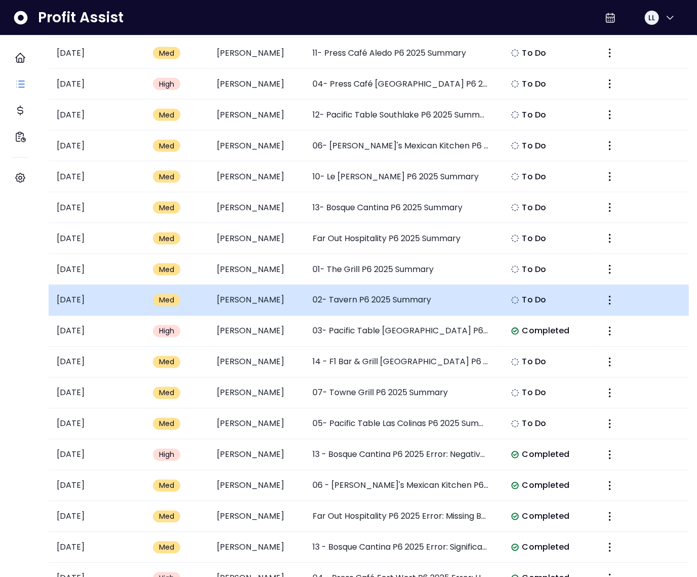
click at [366, 305] on td "02- Tavern P6 2025 Summary" at bounding box center [401, 300] width 192 height 31
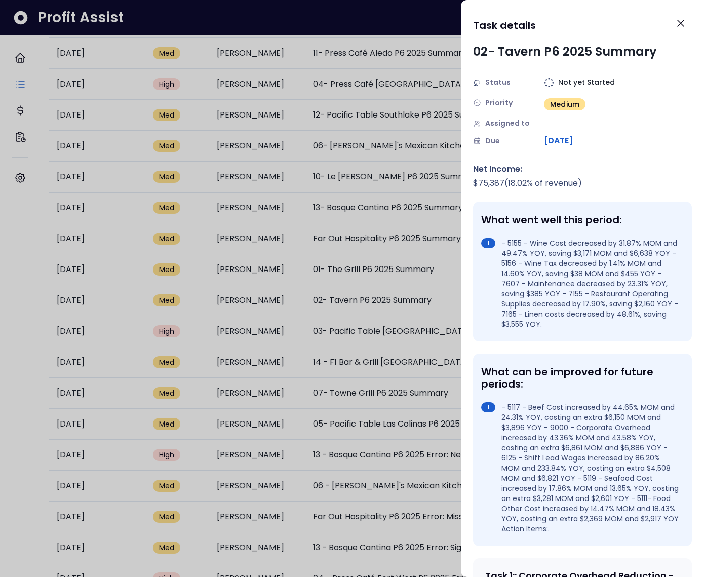
click at [382, 318] on div at bounding box center [352, 288] width 704 height 577
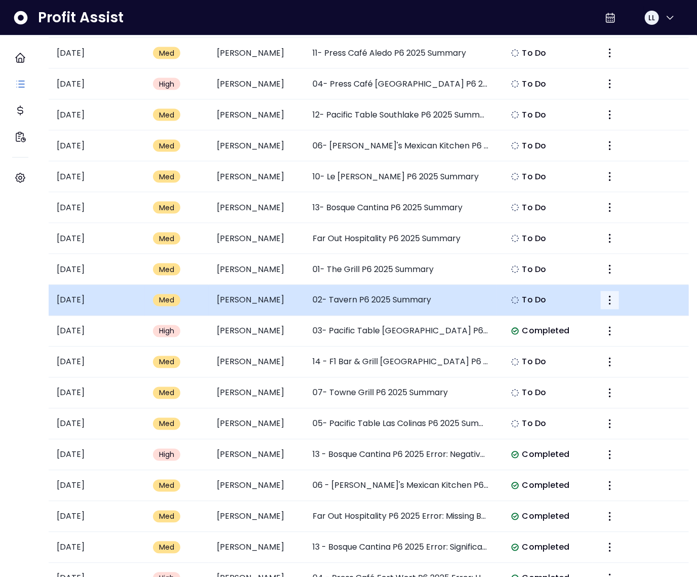
click at [604, 296] on icon "More" at bounding box center [610, 300] width 12 height 12
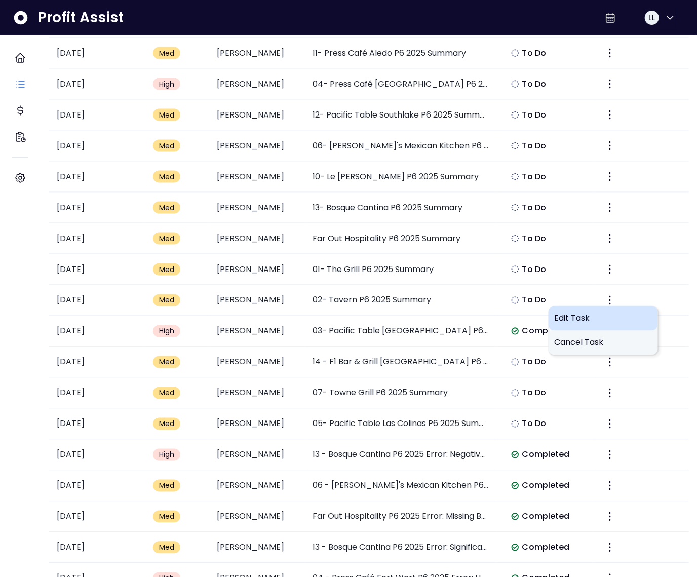
click at [577, 317] on span "Edit Task" at bounding box center [603, 319] width 97 height 12
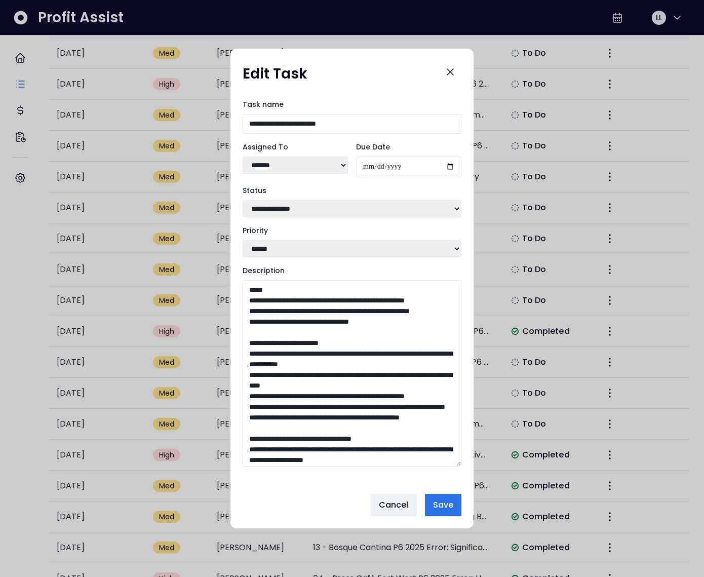
drag, startPoint x: 456, startPoint y: 398, endPoint x: 442, endPoint y: 529, distance: 131.9
click at [449, 534] on div "**********" at bounding box center [352, 288] width 704 height 577
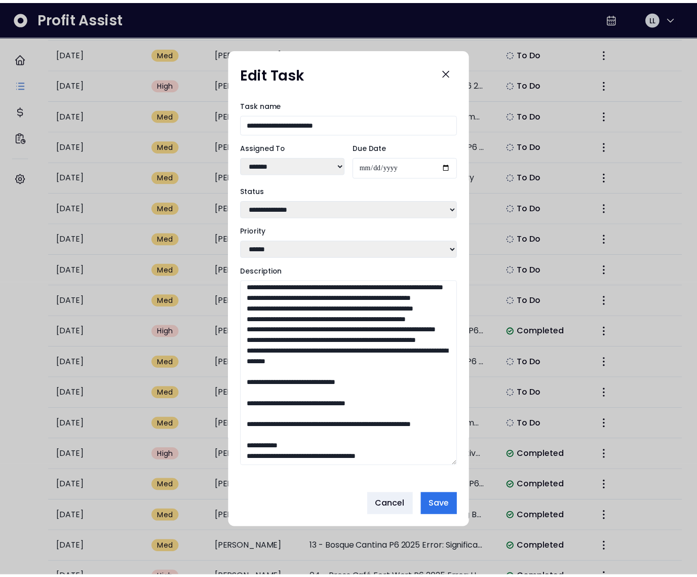
scroll to position [636, 0]
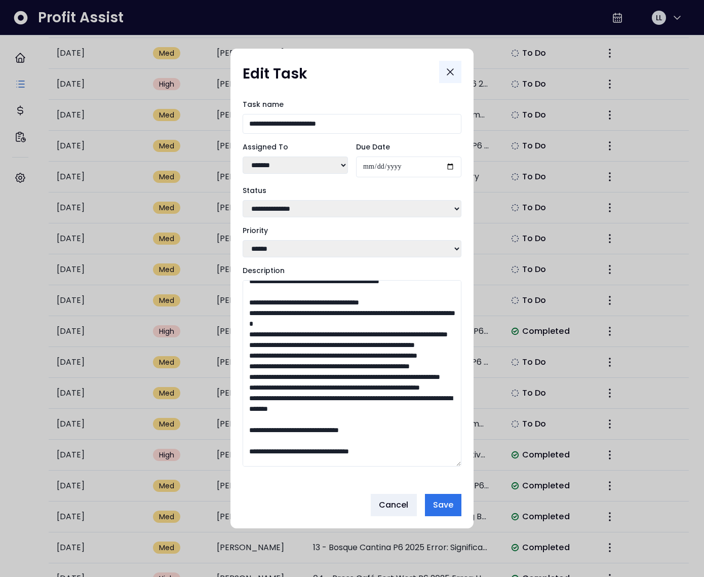
click at [450, 71] on icon "Close" at bounding box center [450, 72] width 12 height 12
